Goal: Task Accomplishment & Management: Use online tool/utility

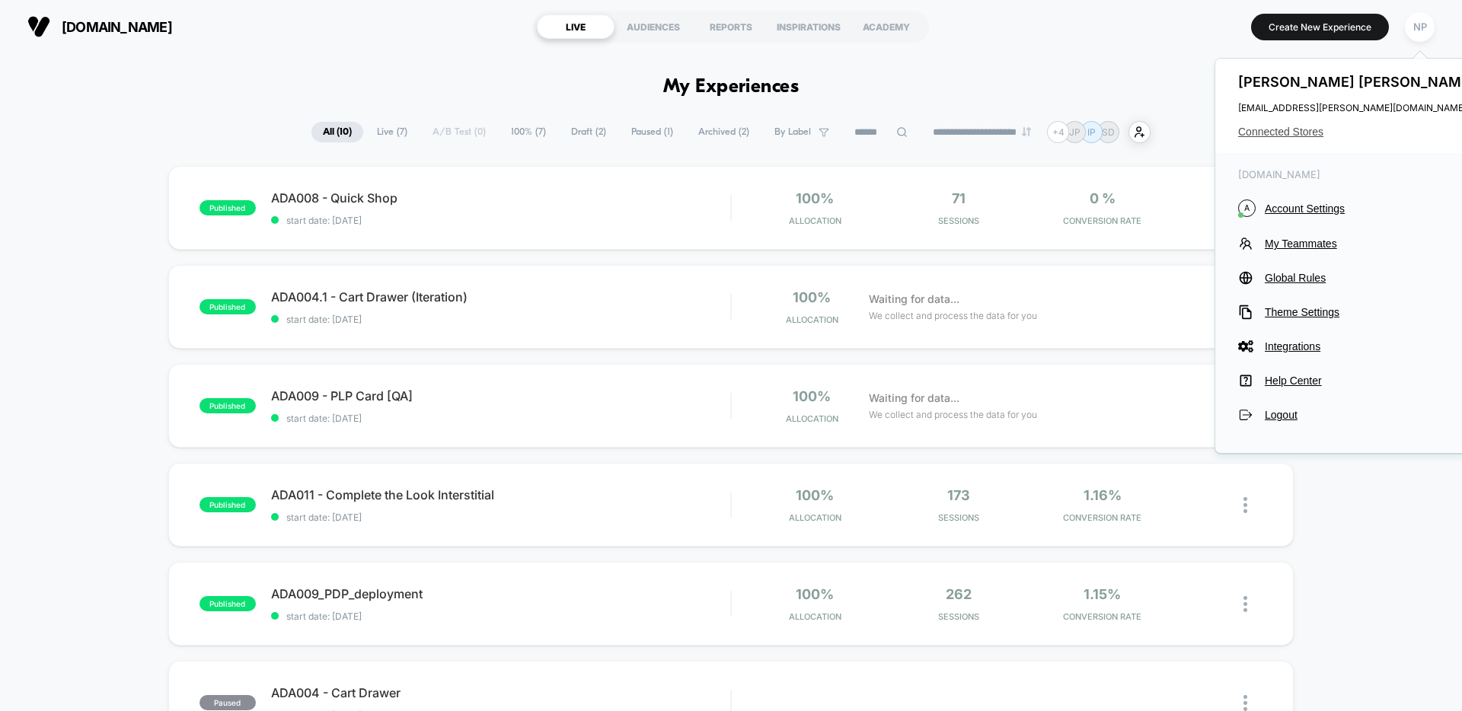
click at [1288, 126] on span "Connected Stores" at bounding box center [1358, 132] width 241 height 12
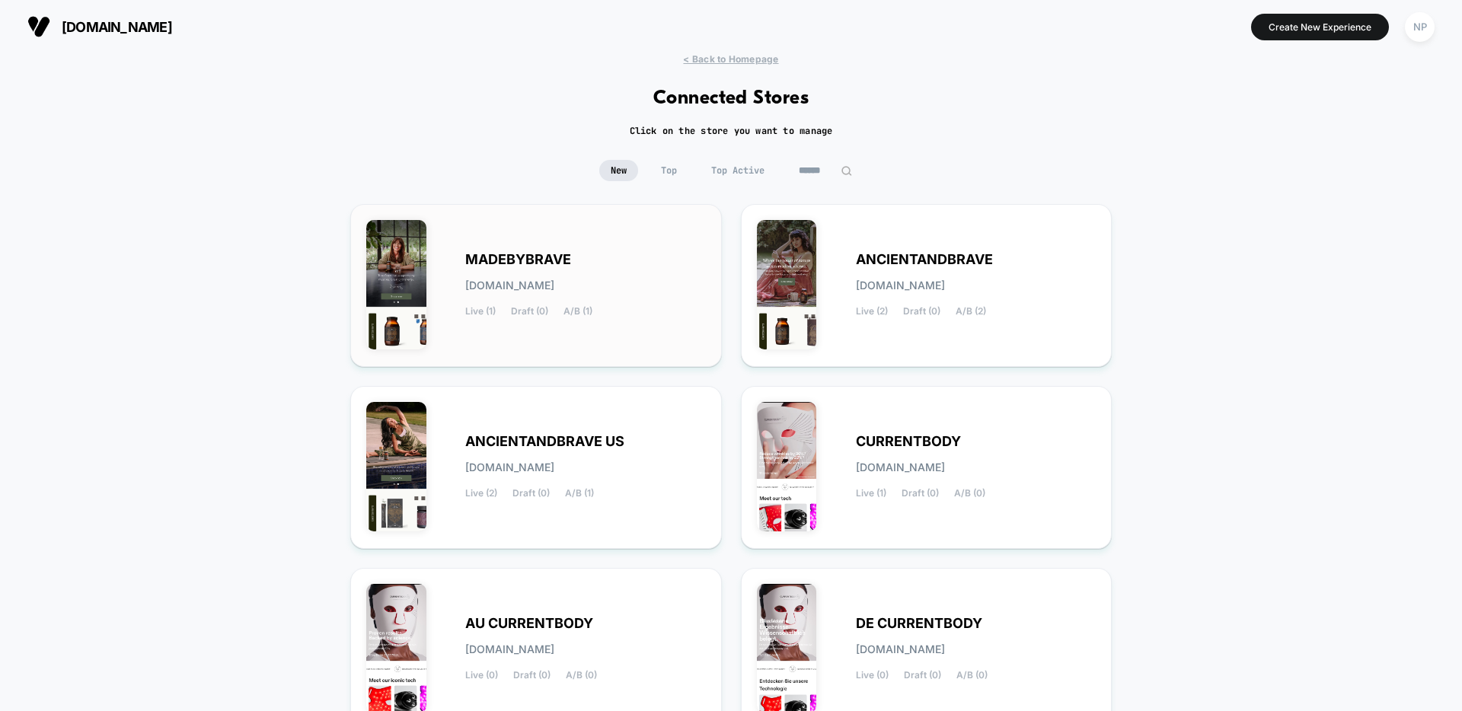
click at [554, 280] on span "[DOMAIN_NAME]" at bounding box center [509, 285] width 89 height 11
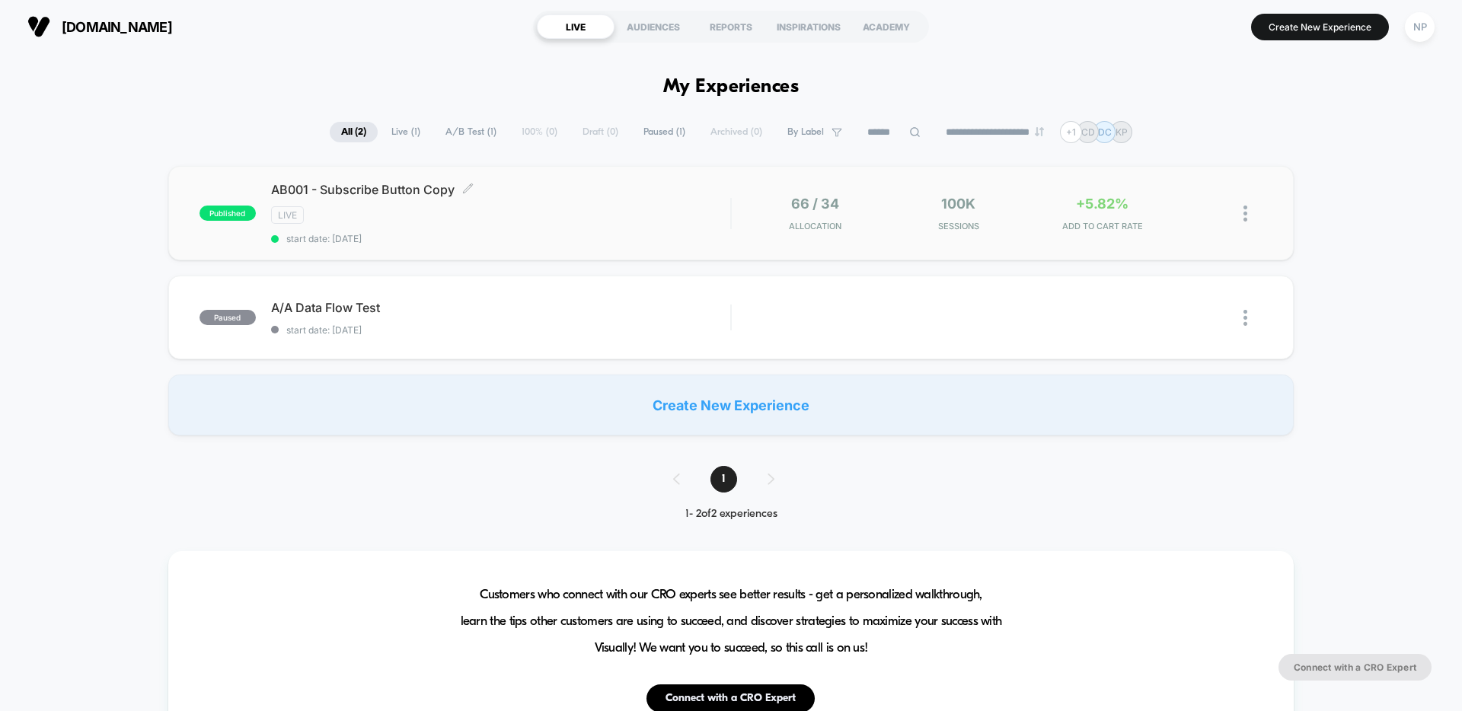
click at [493, 221] on div "LIVE" at bounding box center [500, 215] width 459 height 18
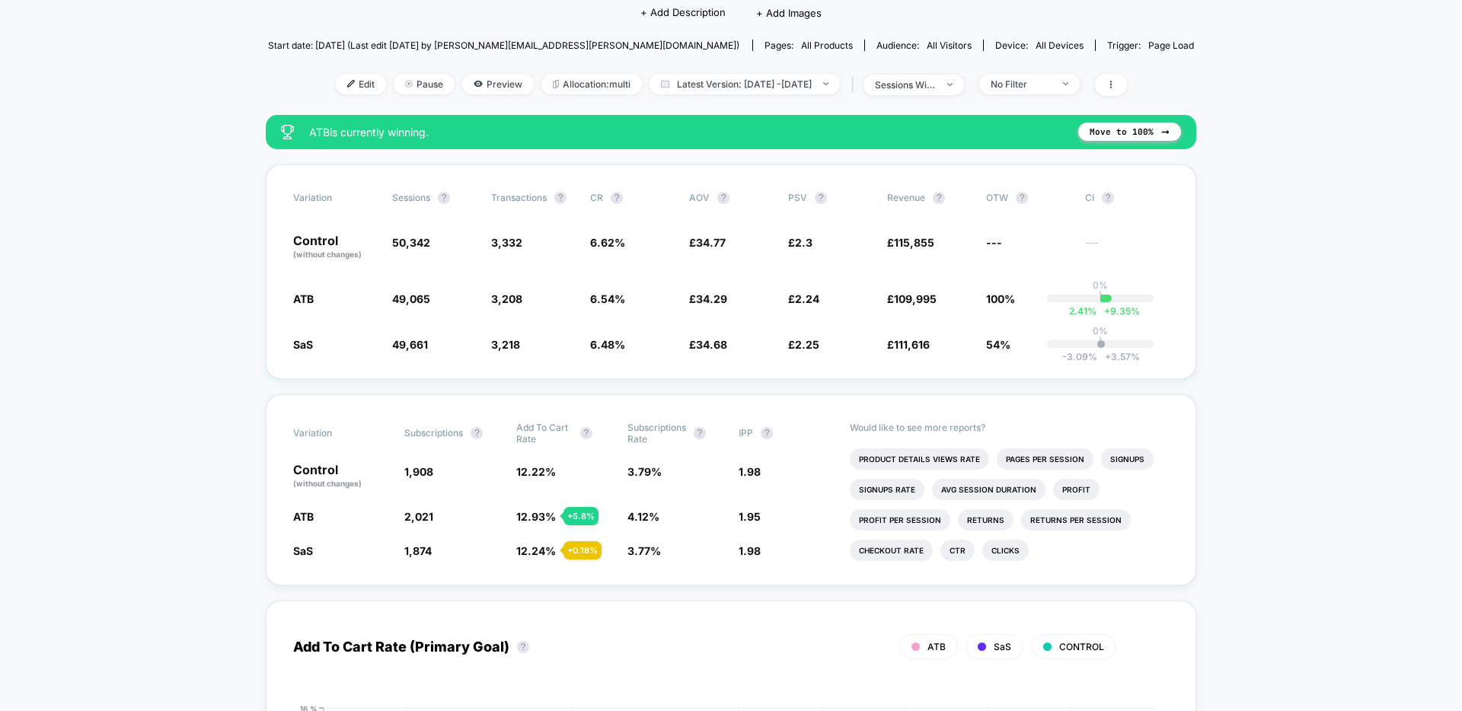
scroll to position [170, 0]
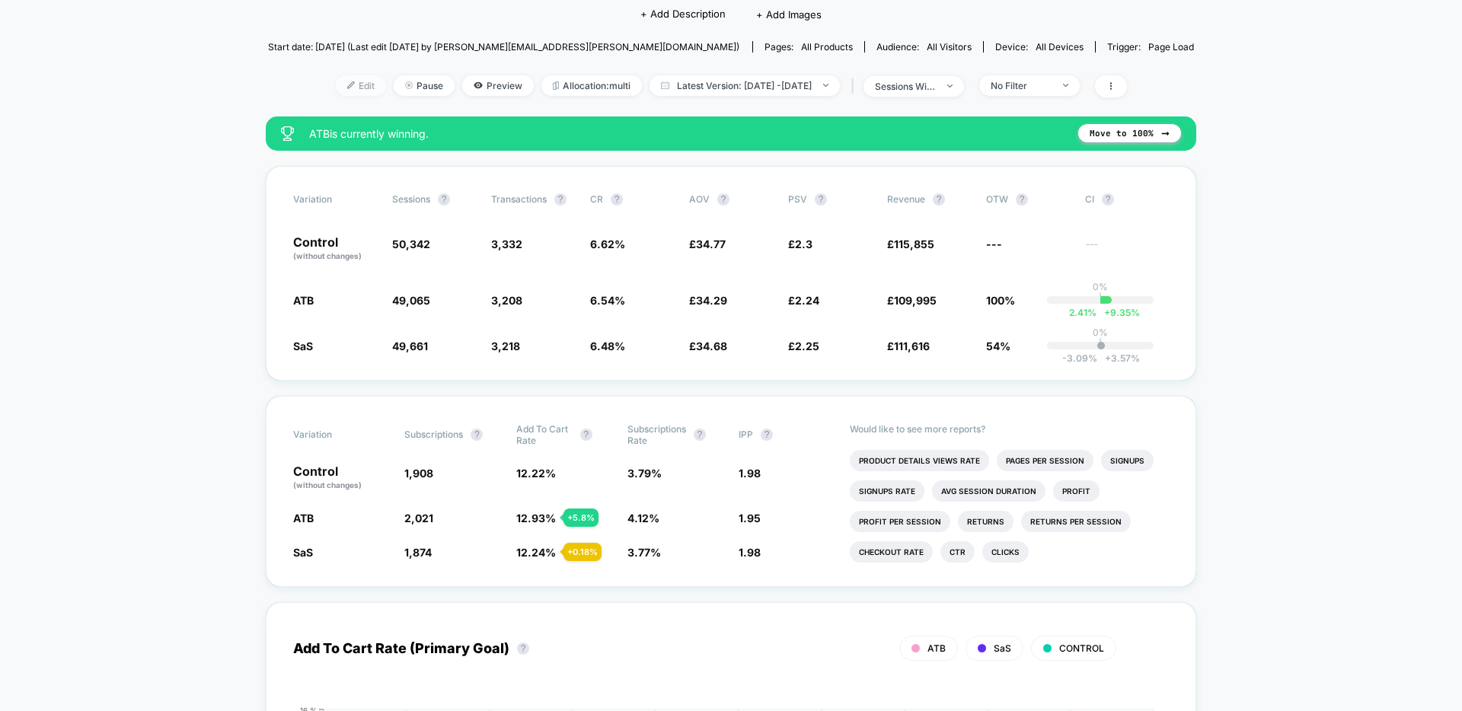
click at [342, 91] on span "Edit" at bounding box center [361, 85] width 50 height 21
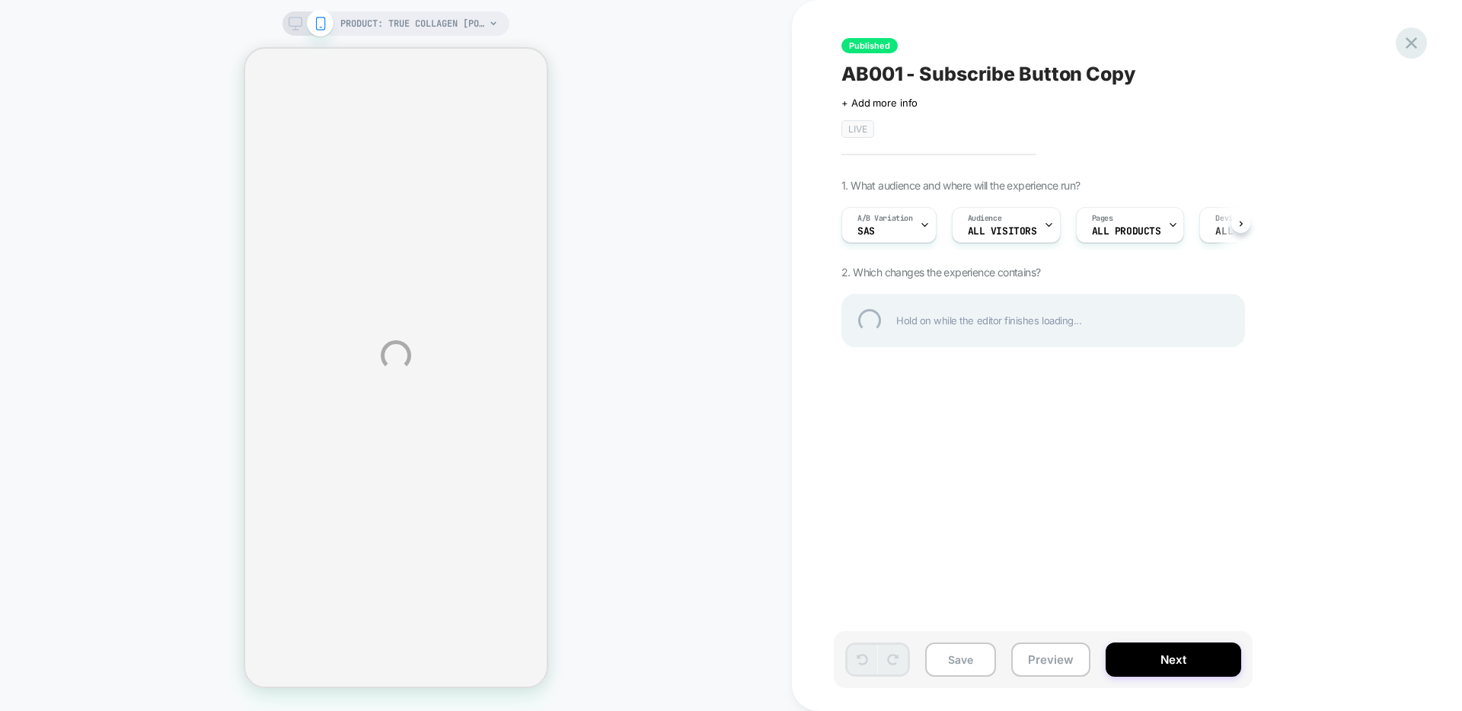
click at [1420, 46] on div at bounding box center [1411, 42] width 31 height 31
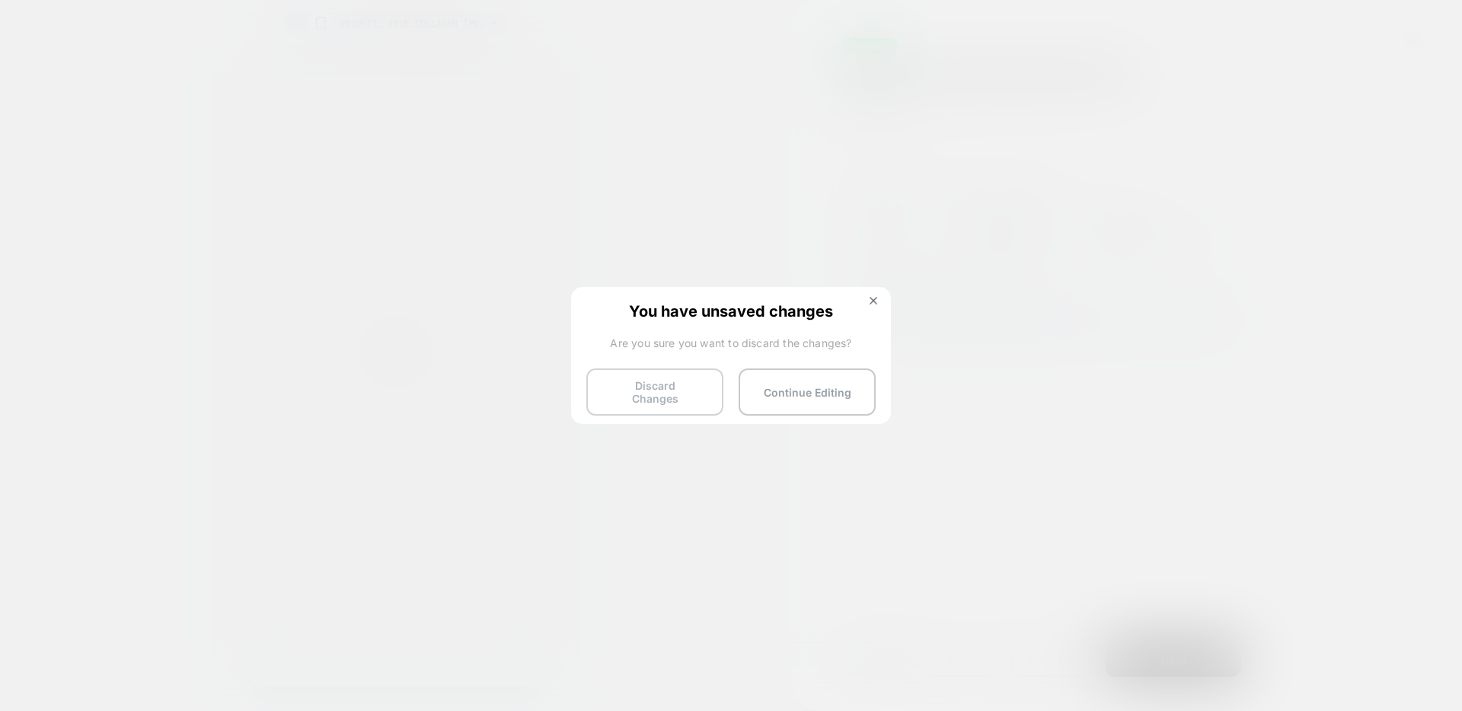
click at [657, 382] on button "Discard Changes" at bounding box center [654, 392] width 137 height 47
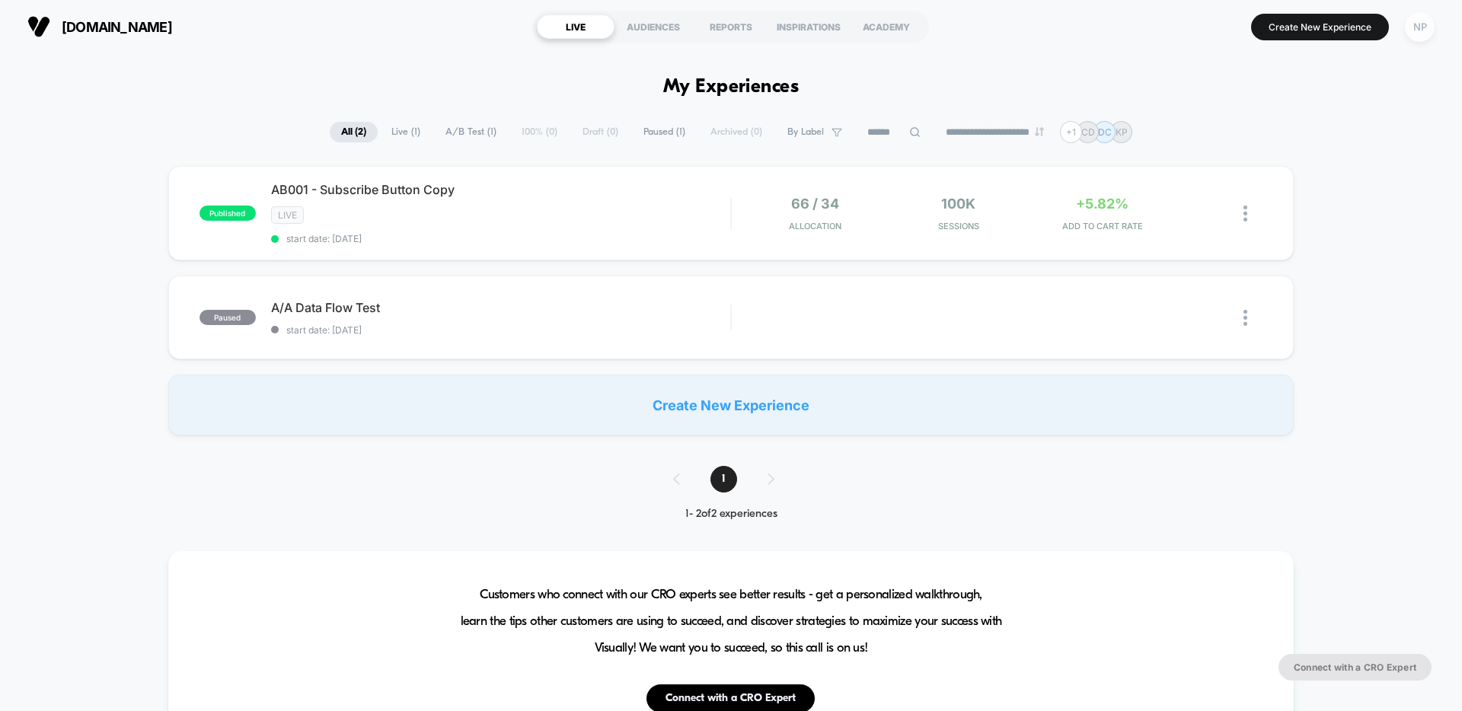
click at [1417, 34] on div "NP" at bounding box center [1420, 27] width 30 height 30
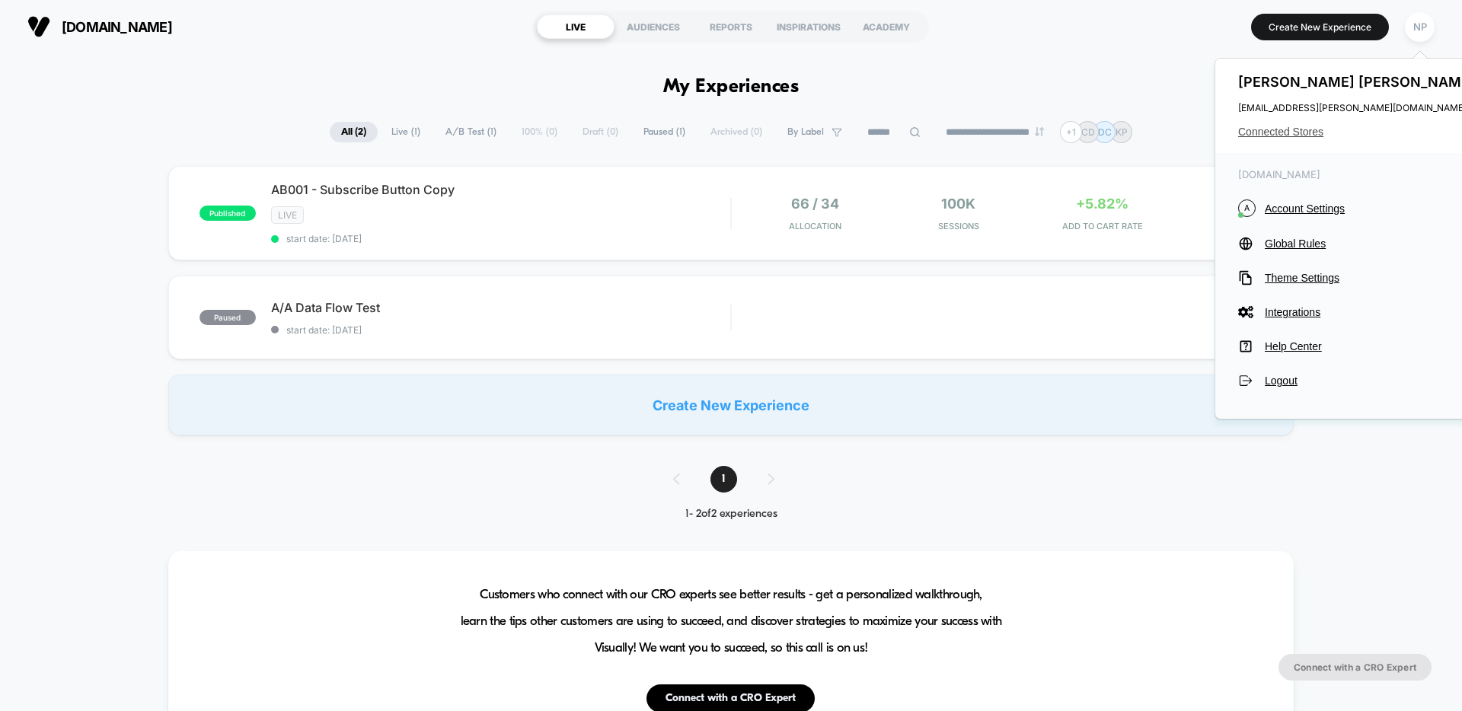
click at [1277, 128] on span "Connected Stores" at bounding box center [1358, 132] width 241 height 12
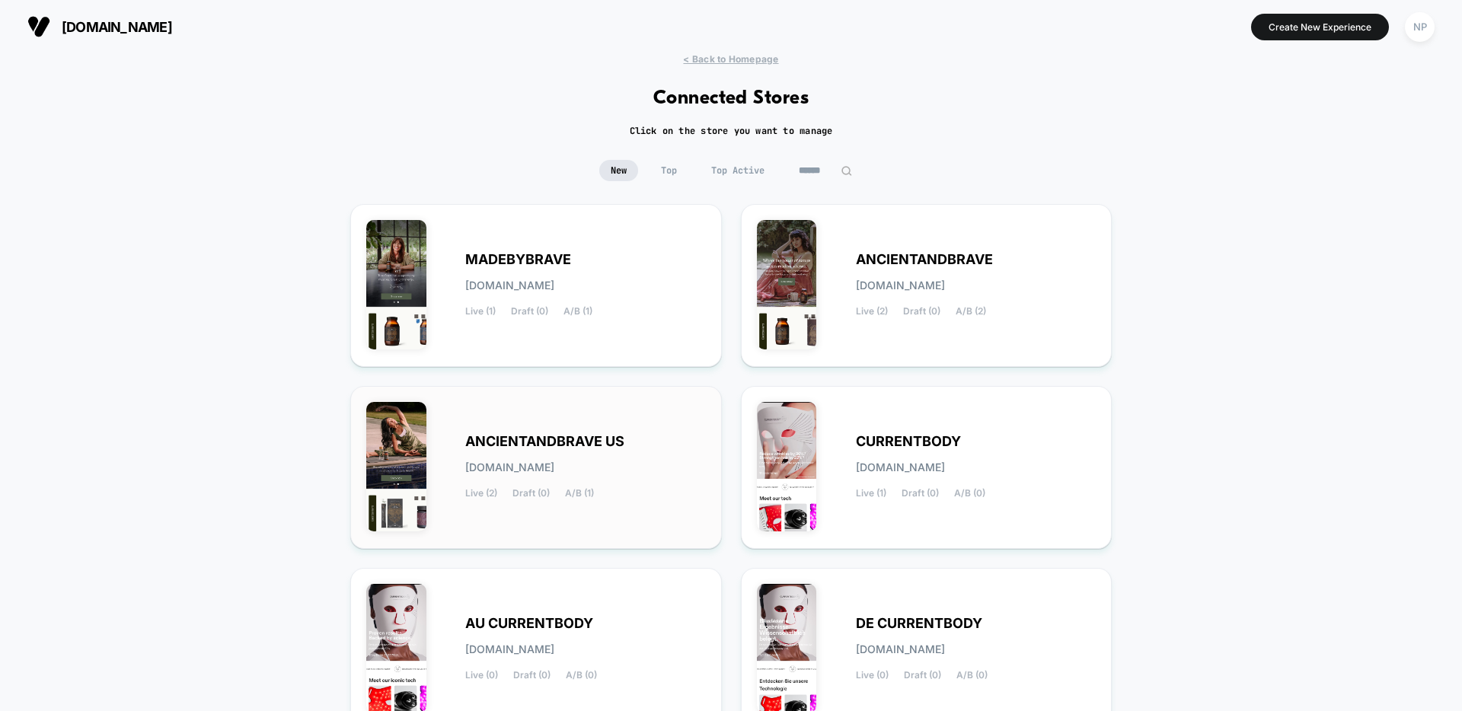
click at [700, 478] on div "ANCIENTANDBRAVE US ancientandbrave-us.myshopify.com Live (2) Draft (0) A/B (1)" at bounding box center [585, 467] width 241 height 62
